Goal: Task Accomplishment & Management: Use online tool/utility

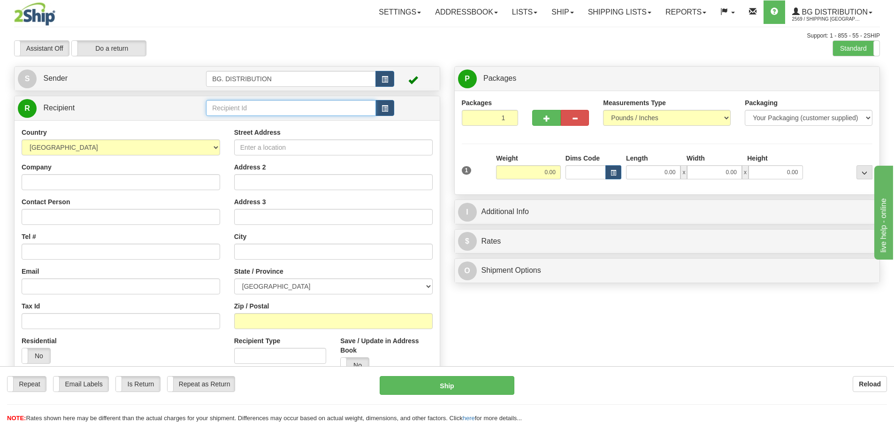
click at [279, 103] on input "text" at bounding box center [291, 108] width 170 height 16
type input "20114"
click button "Delete" at bounding box center [0, 0] width 0 height 0
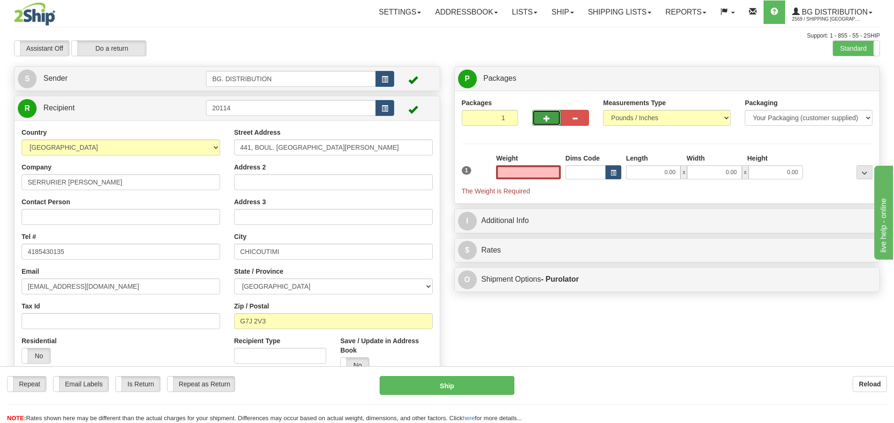
type input "0.00"
click at [541, 114] on button "button" at bounding box center [546, 118] width 28 height 16
type input "2"
click at [839, 78] on span "Package Level" at bounding box center [852, 79] width 37 height 7
radio input "true"
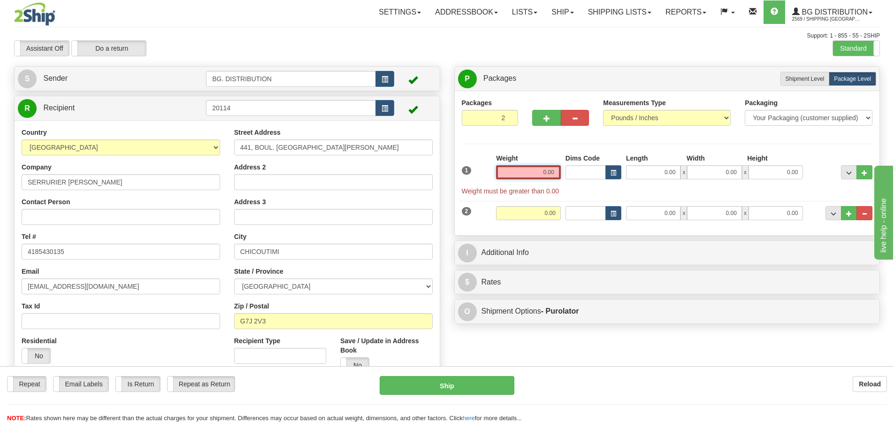
click at [542, 173] on input "0.00" at bounding box center [528, 172] width 65 height 14
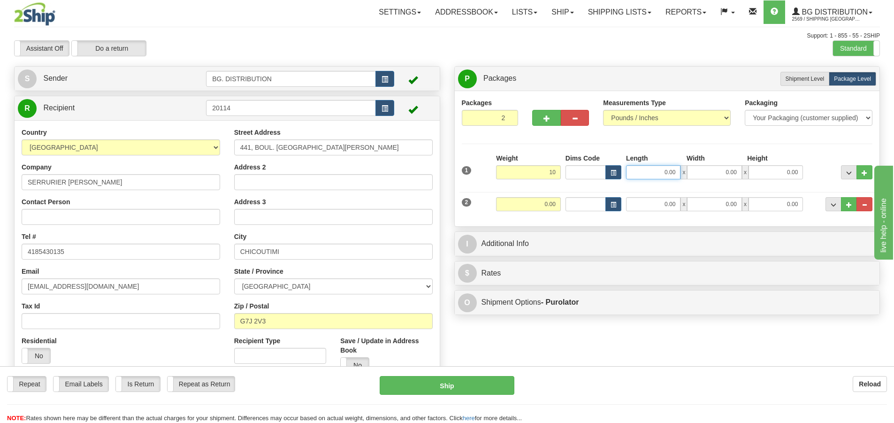
type input "10.00"
click at [677, 170] on input "0.00" at bounding box center [653, 172] width 54 height 14
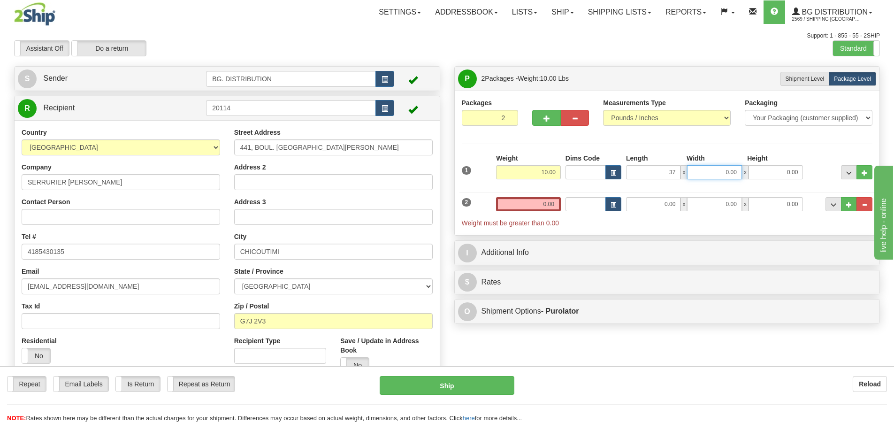
type input "37.00"
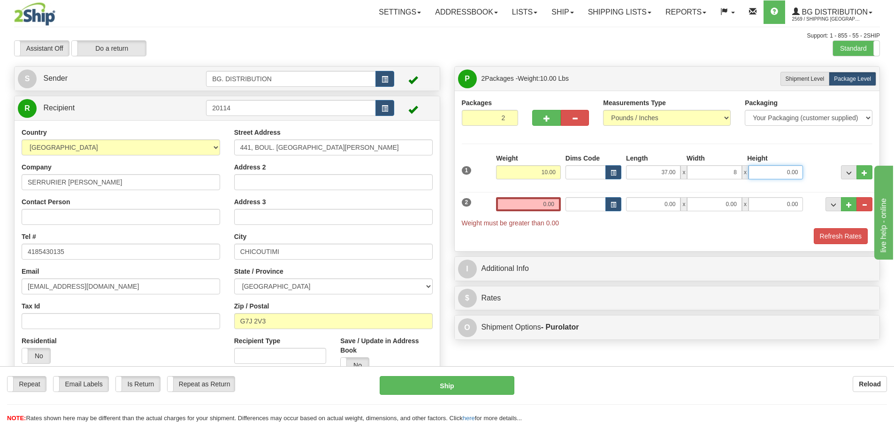
type input "8.00"
type input "2.00"
click at [659, 200] on input "0.00" at bounding box center [653, 204] width 54 height 14
type input "0.00"
click at [549, 204] on input "0.00" at bounding box center [528, 204] width 65 height 14
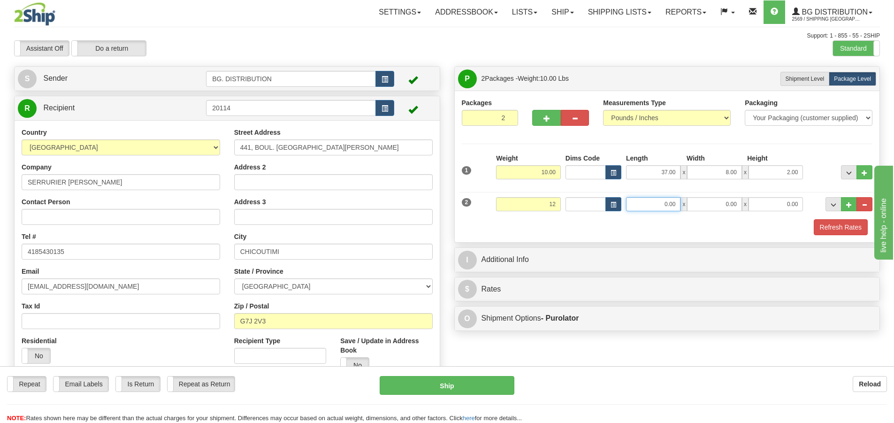
type input "12.00"
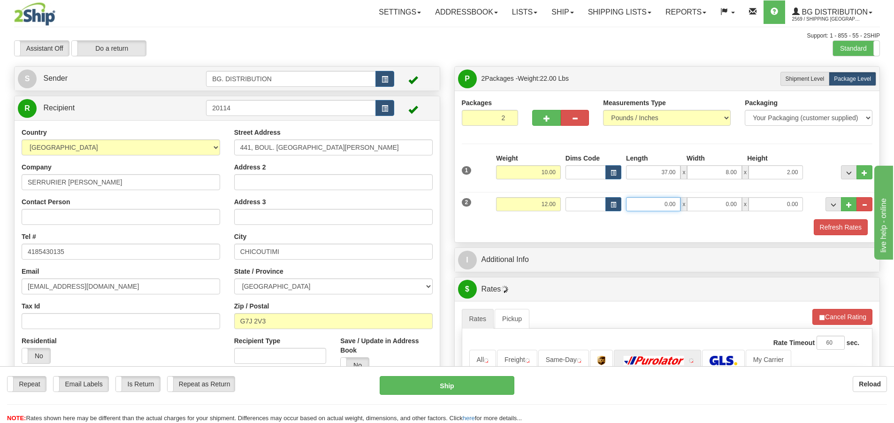
click at [661, 203] on input "0.00" at bounding box center [653, 204] width 54 height 14
type input "12.00"
type input "9.00"
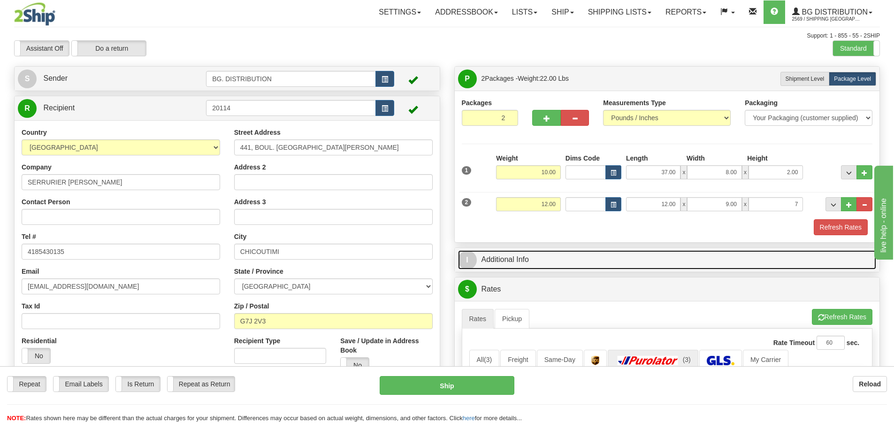
type input "7.00"
click at [466, 259] on span "I" at bounding box center [467, 260] width 19 height 19
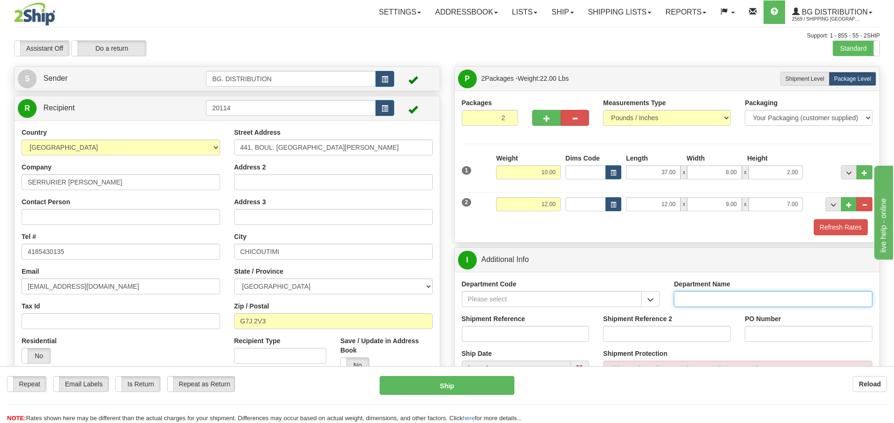
click at [730, 298] on input "Department Name" at bounding box center [773, 299] width 198 height 16
type input "."
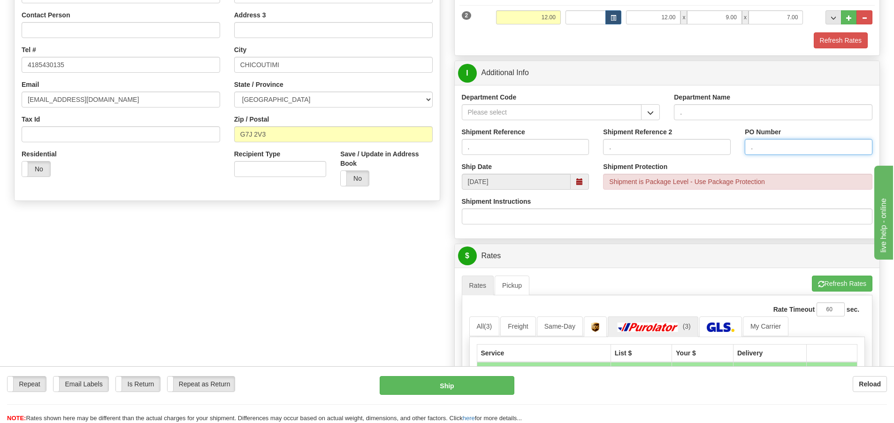
scroll to position [188, 0]
type input "."
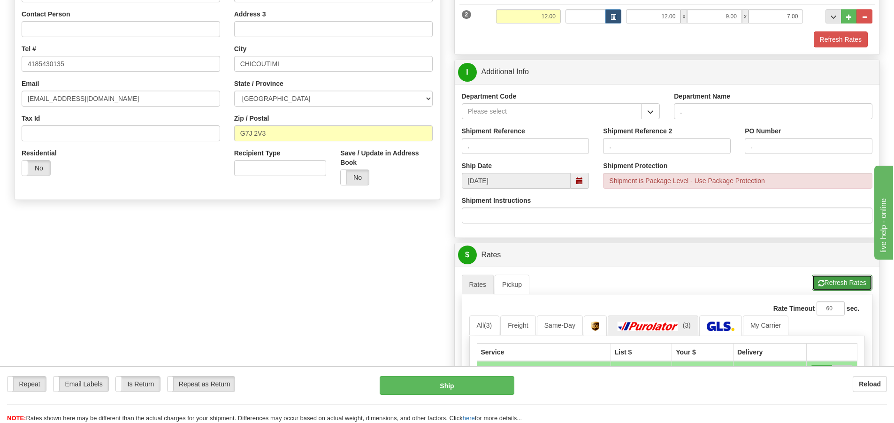
click at [825, 279] on button "Refresh Rates" at bounding box center [842, 283] width 61 height 16
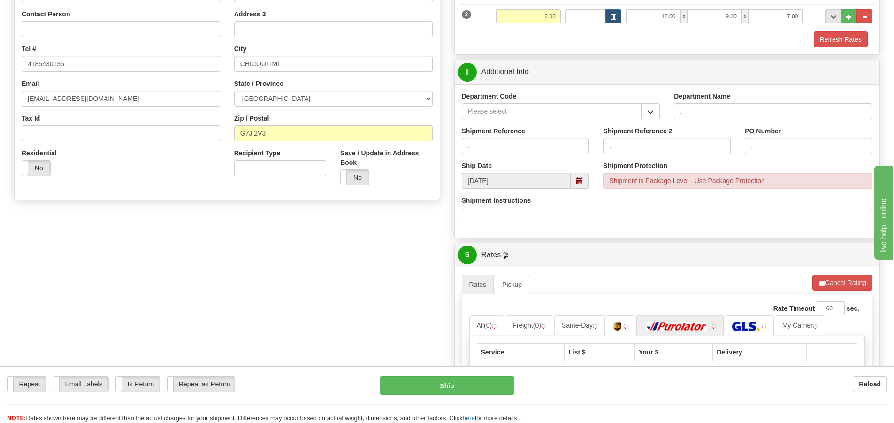
scroll to position [422, 0]
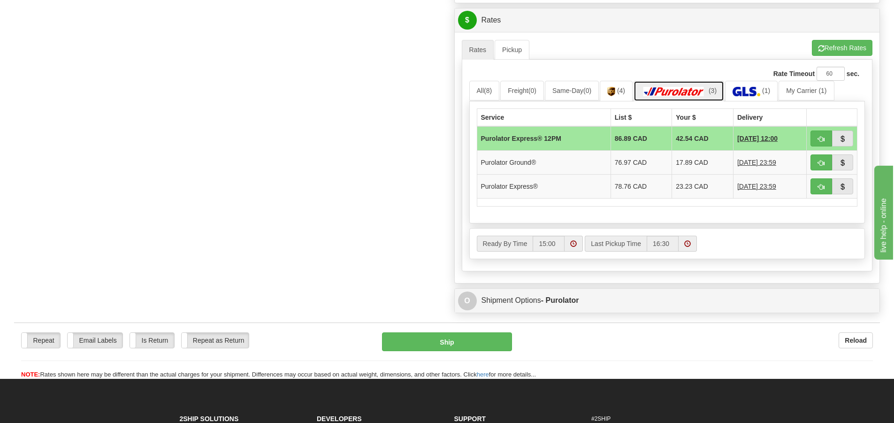
click at [702, 88] on img at bounding box center [674, 91] width 66 height 9
click at [744, 88] on img at bounding box center [747, 91] width 28 height 9
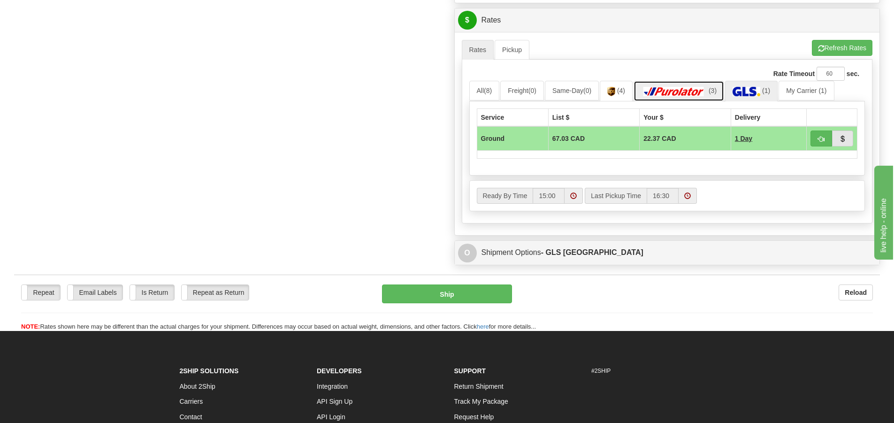
click at [686, 91] on img at bounding box center [674, 91] width 66 height 9
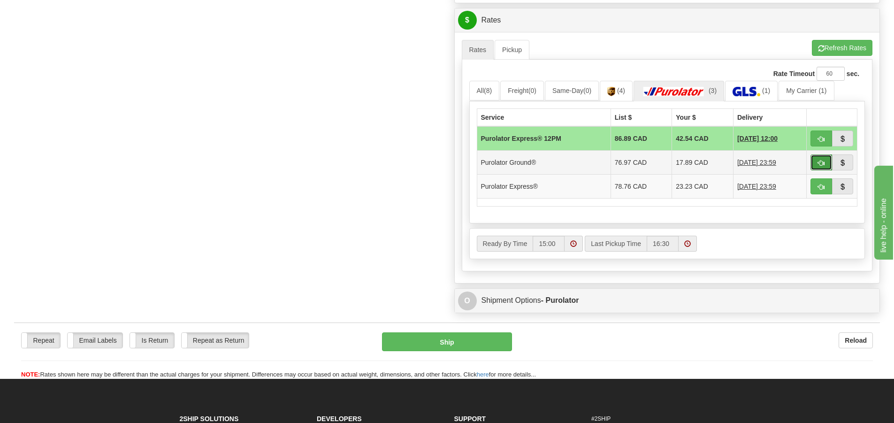
click at [813, 159] on button "button" at bounding box center [821, 162] width 22 height 16
type input "260"
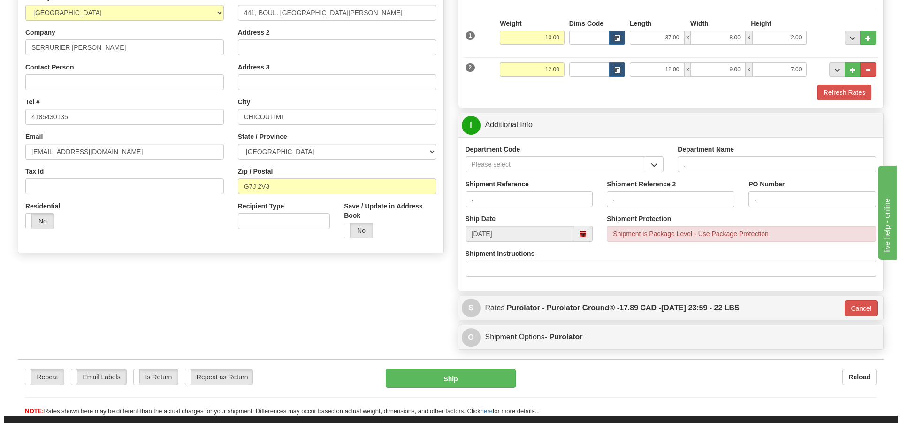
scroll to position [88, 0]
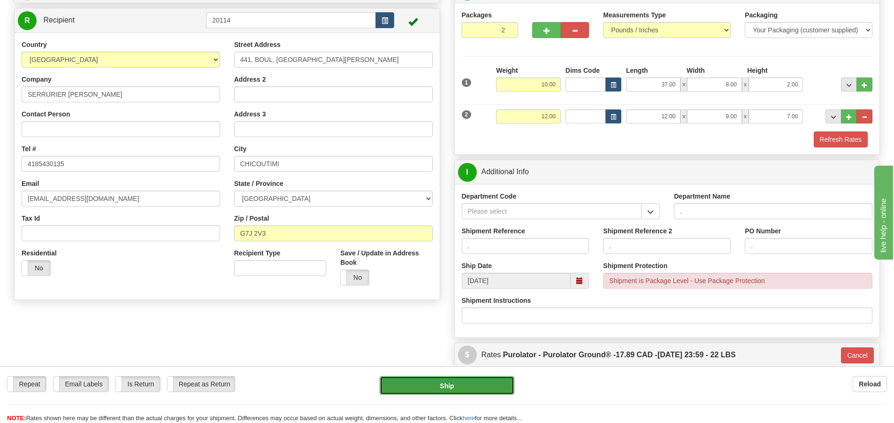
click at [450, 389] on button "Ship" at bounding box center [447, 385] width 135 height 19
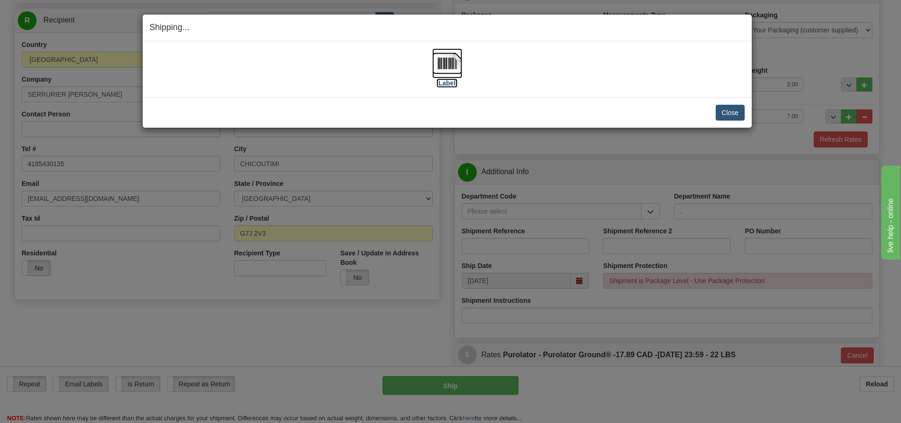
click at [457, 81] on label "[Label]" at bounding box center [447, 82] width 22 height 9
click at [731, 115] on button "Close" at bounding box center [730, 113] width 29 height 16
